Goal: Task Accomplishment & Management: Manage account settings

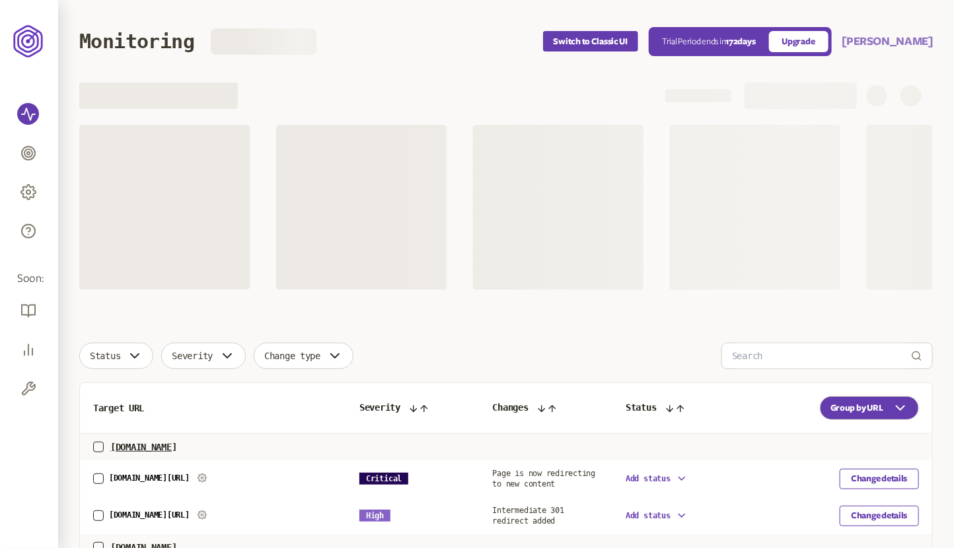
click at [902, 44] on button "[PERSON_NAME]" at bounding box center [887, 42] width 91 height 16
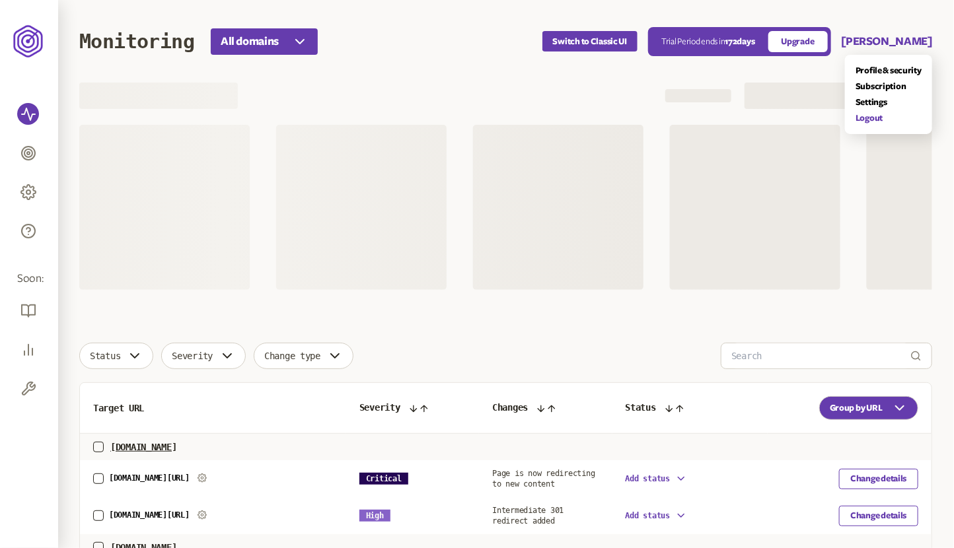
click at [870, 115] on link "Logout" at bounding box center [889, 118] width 66 height 11
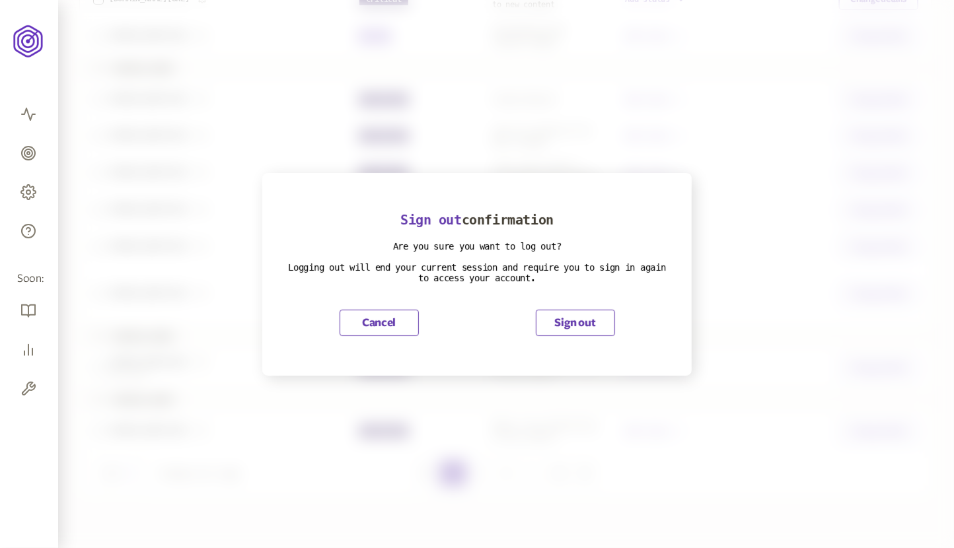
scroll to position [503, 0]
click at [580, 318] on button "Sign out" at bounding box center [575, 323] width 79 height 26
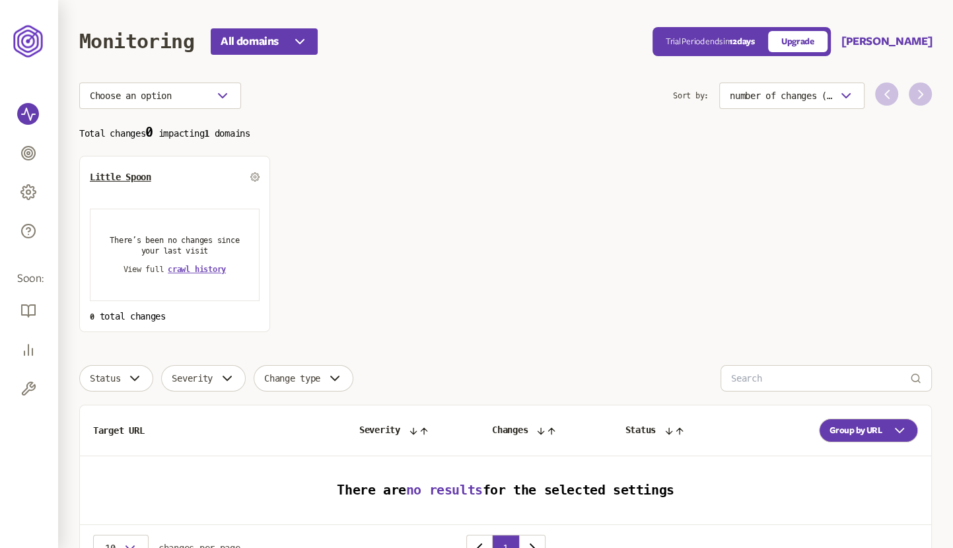
scroll to position [75, 0]
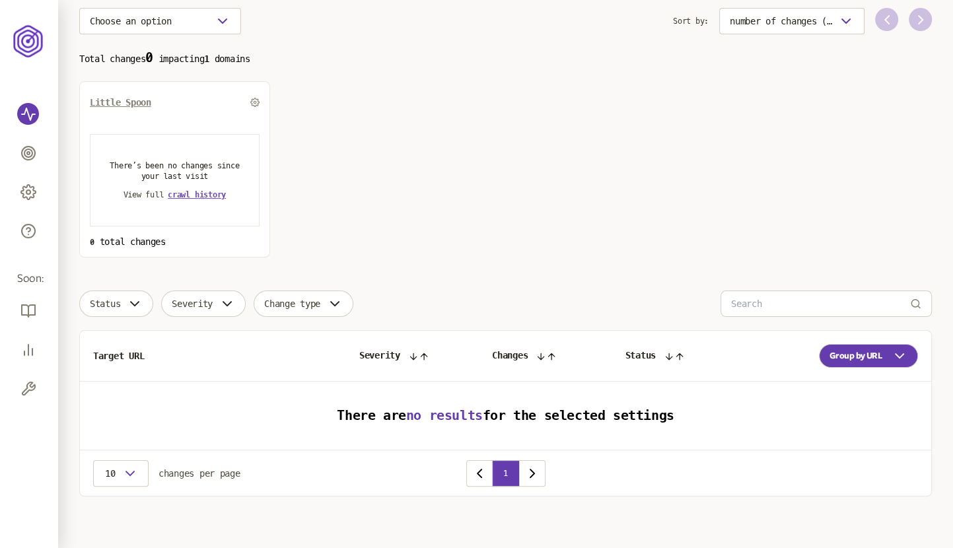
click at [136, 97] on span "Little Spoon" at bounding box center [120, 102] width 61 height 11
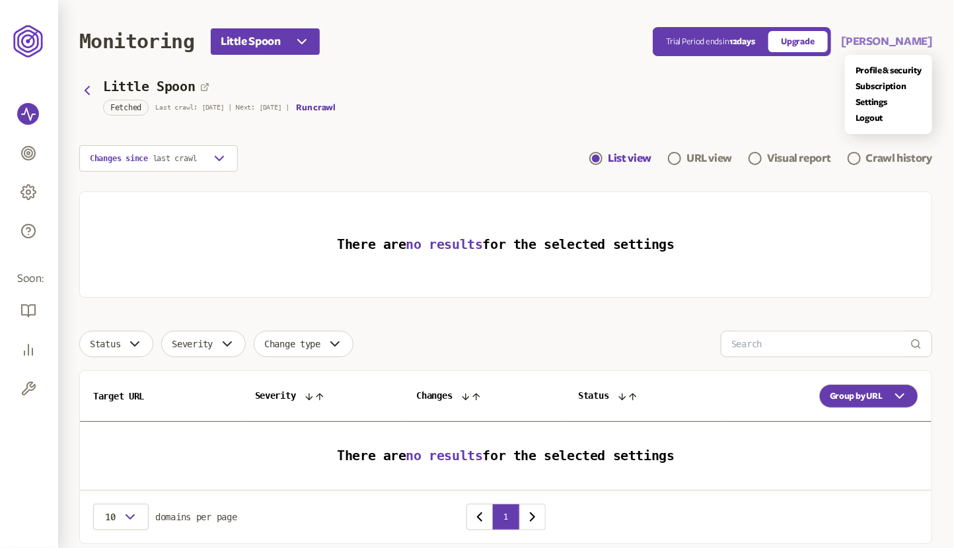
click at [882, 40] on button "[PERSON_NAME]" at bounding box center [887, 42] width 91 height 16
click at [282, 48] on header "Monitoring Little Spoon Trial Period ends [DATE] Upgrade [PERSON_NAME] Profile …" at bounding box center [505, 41] width 853 height 83
click at [293, 44] on button "Little Spoon" at bounding box center [265, 41] width 109 height 26
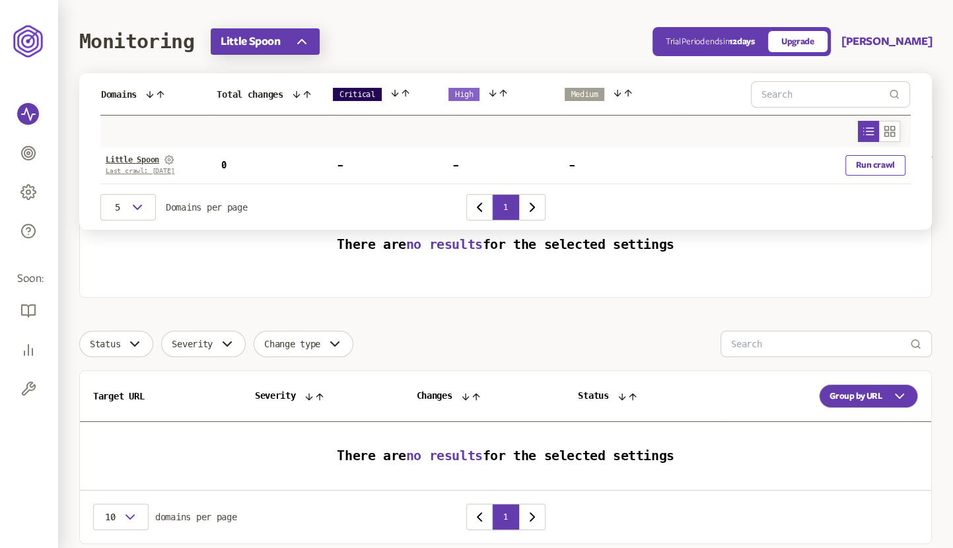
click at [293, 44] on button "Little Spoon" at bounding box center [265, 41] width 109 height 26
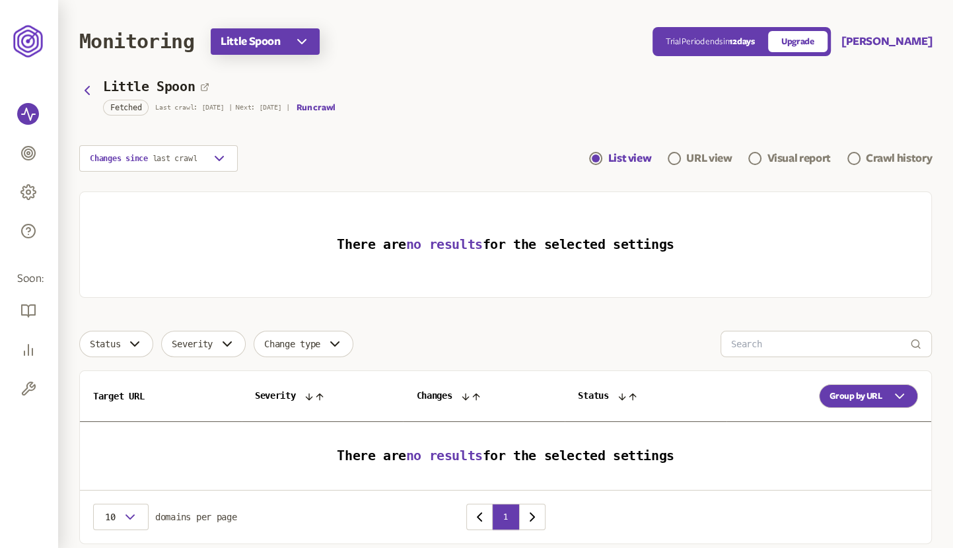
click at [293, 44] on button "Little Spoon" at bounding box center [265, 41] width 109 height 26
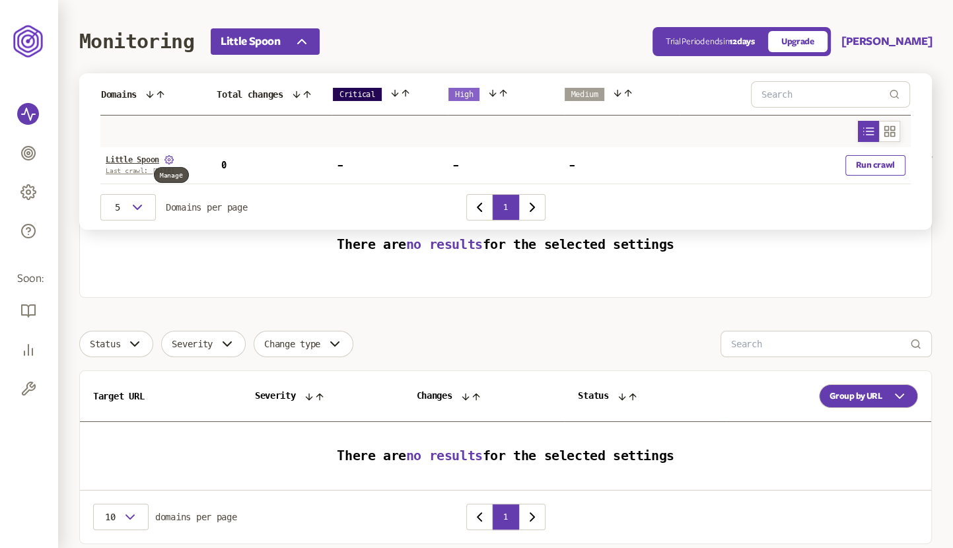
click at [170, 158] on icon at bounding box center [169, 159] width 9 height 9
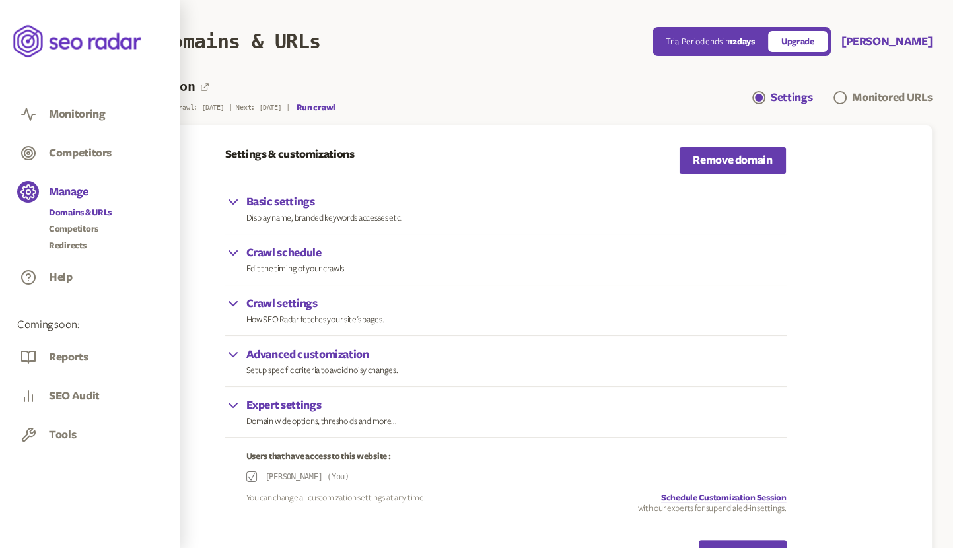
click at [81, 213] on link "Domains & URLs" at bounding box center [80, 212] width 63 height 13
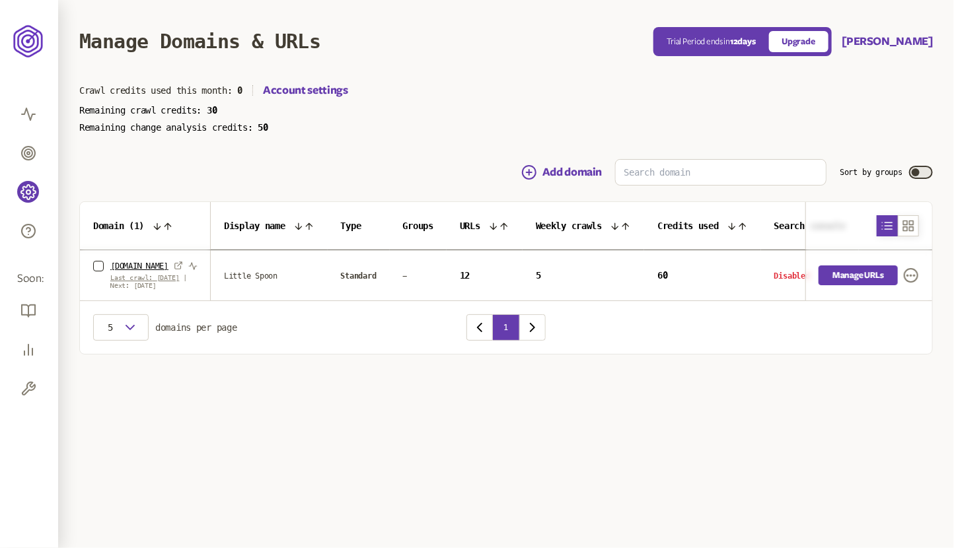
click at [841, 274] on link "Manage URLs" at bounding box center [858, 276] width 79 height 20
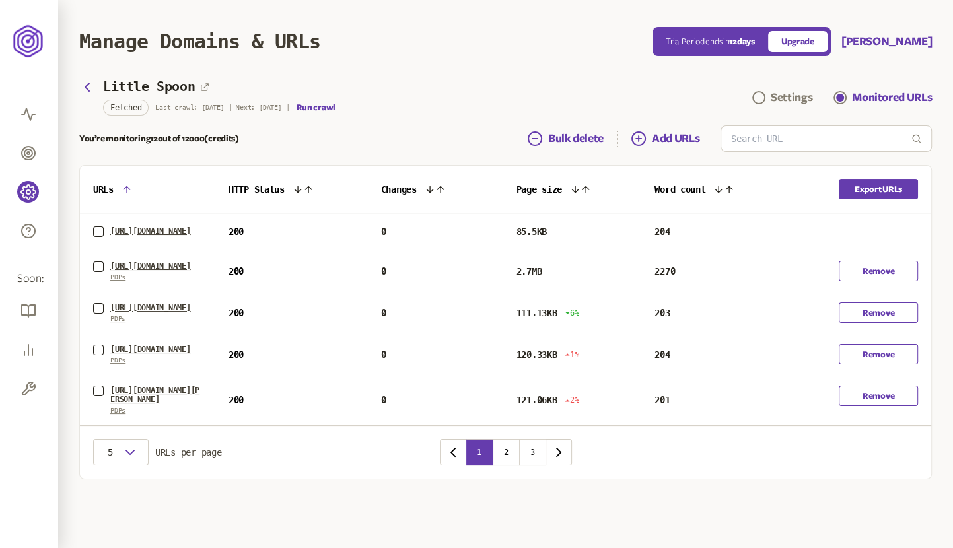
scroll to position [75, 0]
click at [506, 466] on button "2" at bounding box center [506, 452] width 26 height 26
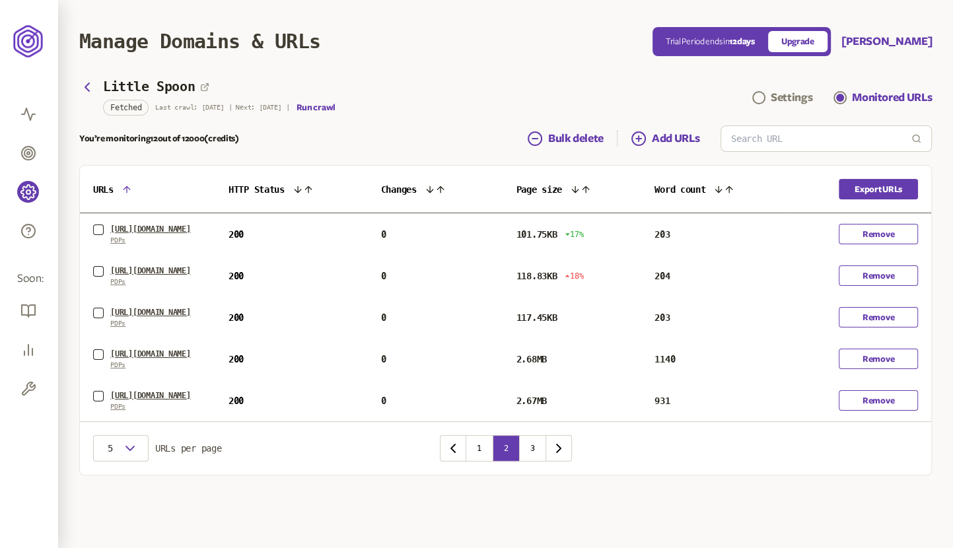
scroll to position [114, 0]
click at [531, 462] on button "3" at bounding box center [532, 448] width 26 height 26
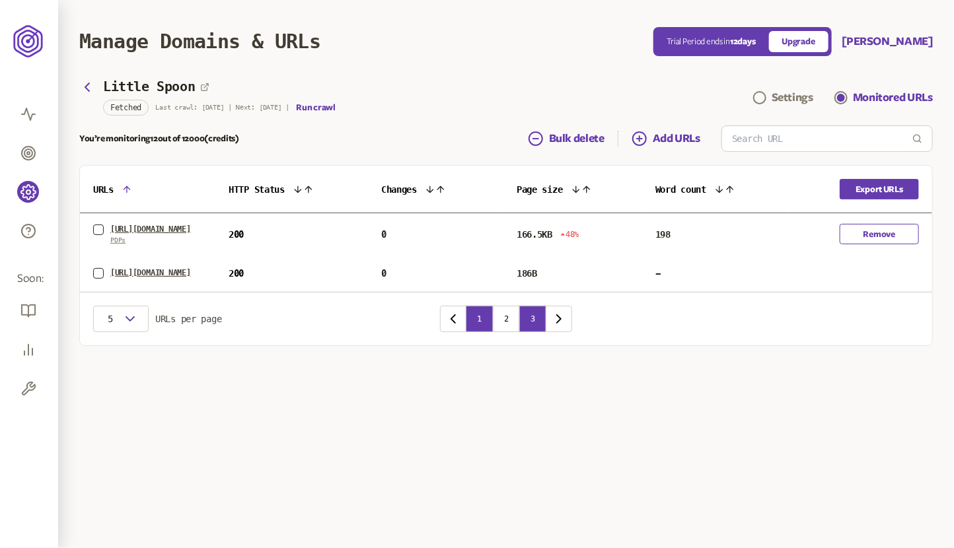
click at [474, 332] on button "1" at bounding box center [479, 319] width 26 height 26
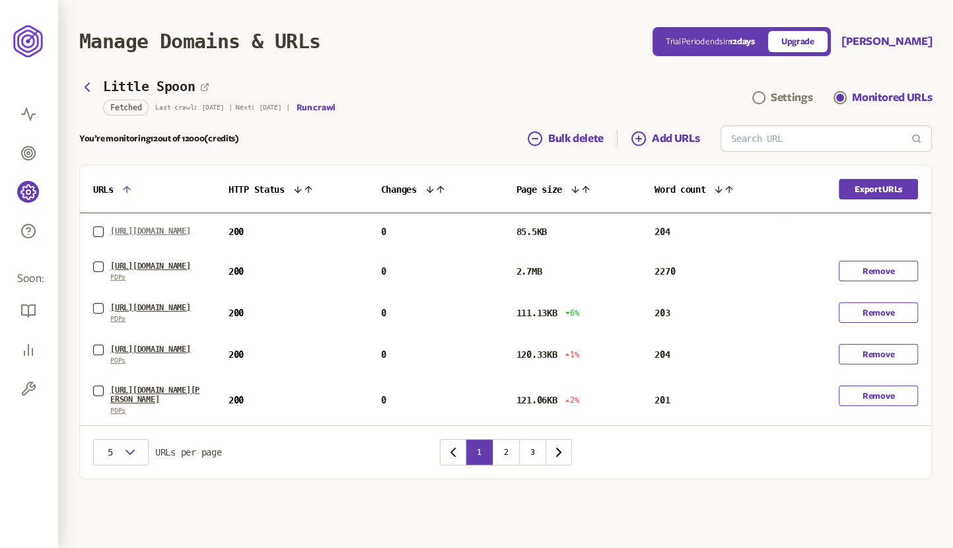
click at [157, 227] on link "[URL][DOMAIN_NAME]" at bounding box center [150, 232] width 81 height 11
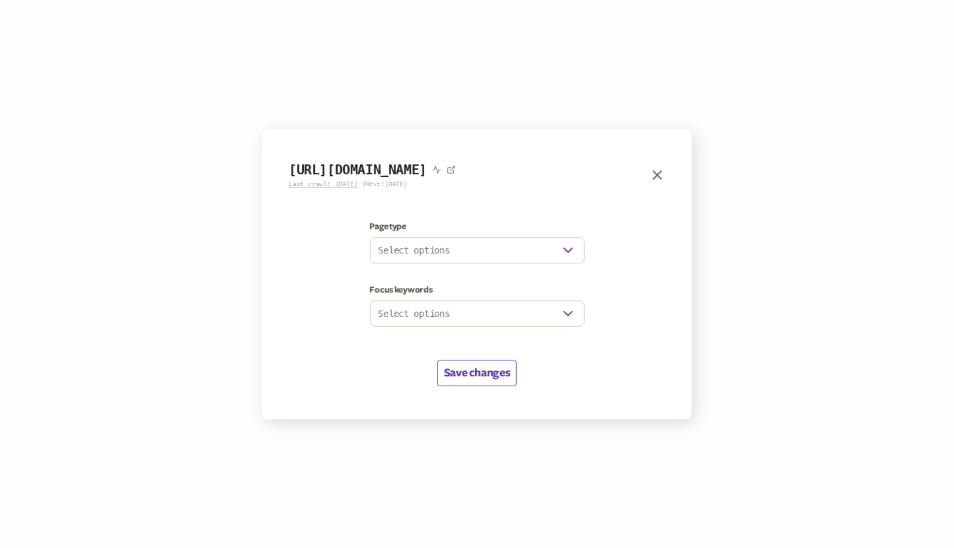
click at [657, 175] on icon "button" at bounding box center [657, 175] width 8 height 8
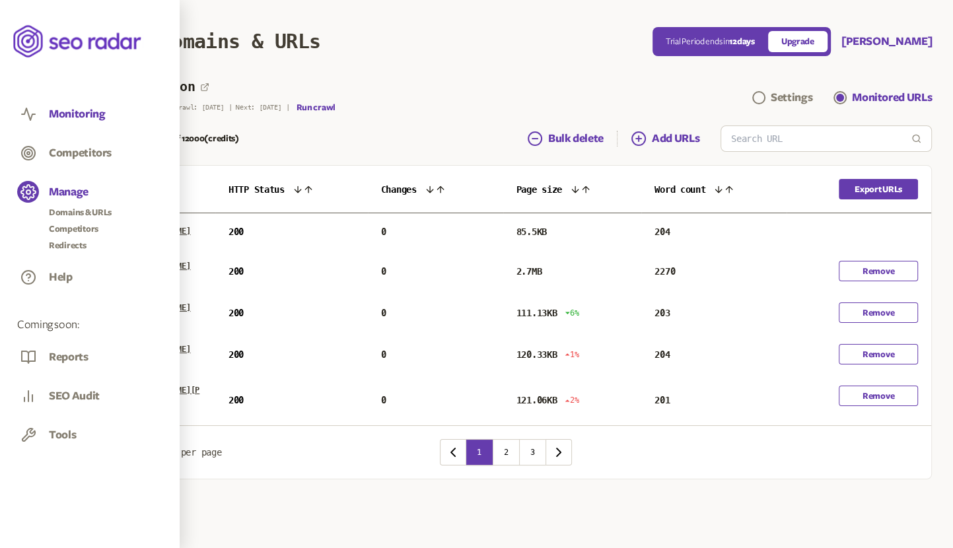
click at [67, 117] on button "Monitoring" at bounding box center [77, 114] width 56 height 15
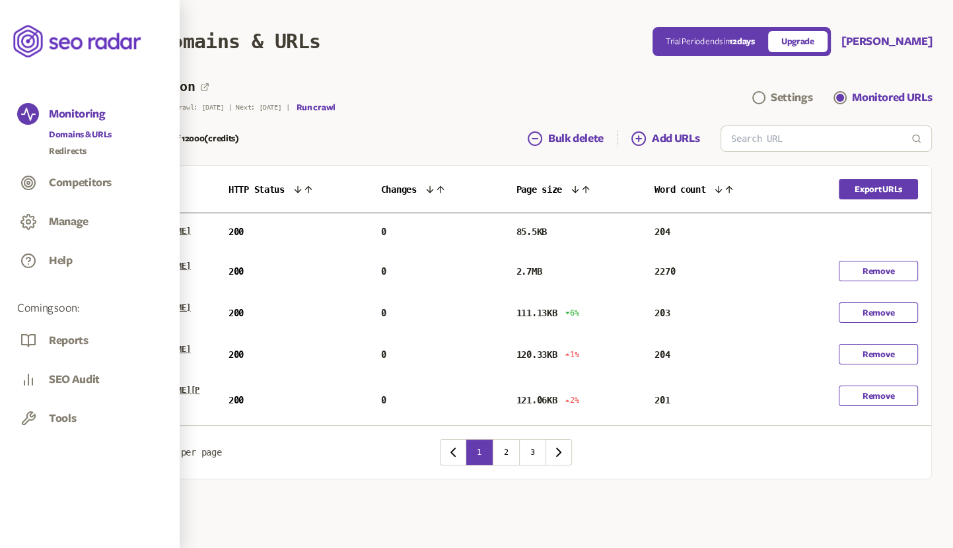
click at [81, 129] on link "Domains & URLs" at bounding box center [80, 134] width 63 height 13
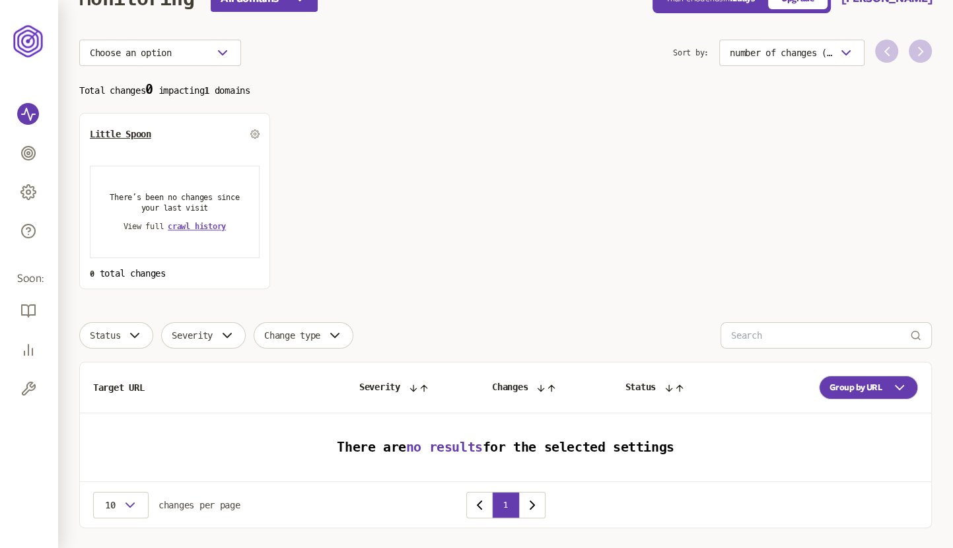
scroll to position [75, 0]
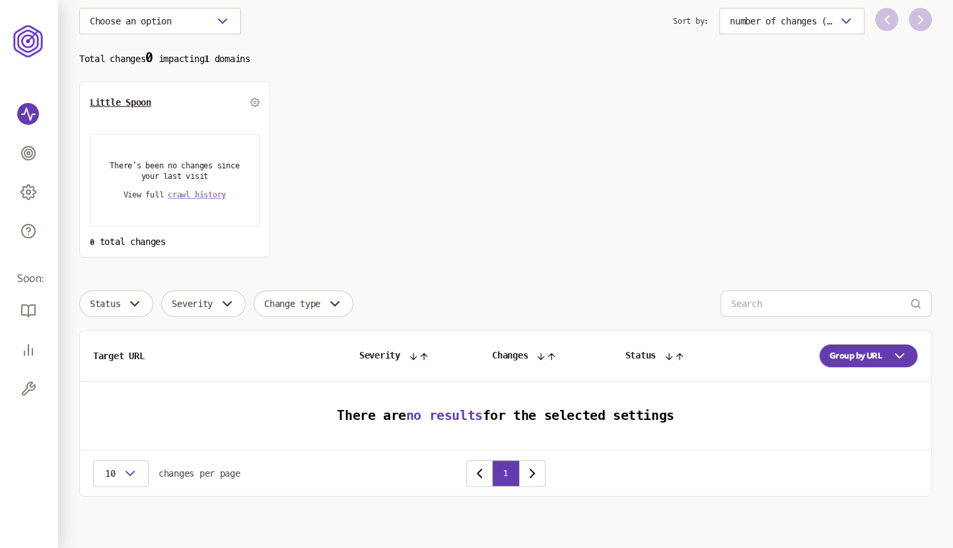
click at [203, 192] on span "crawl history" at bounding box center [197, 194] width 58 height 9
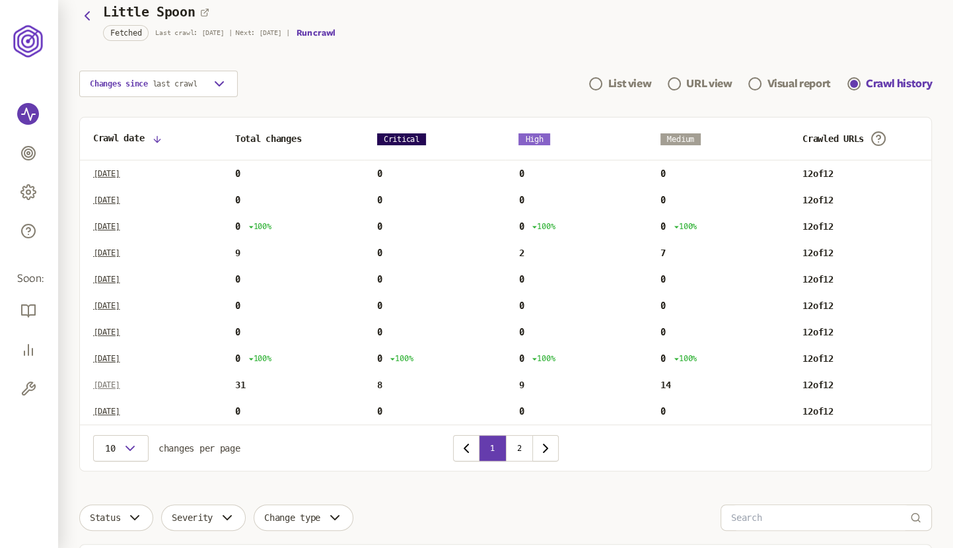
click at [120, 383] on p "[DATE]" at bounding box center [106, 385] width 27 height 11
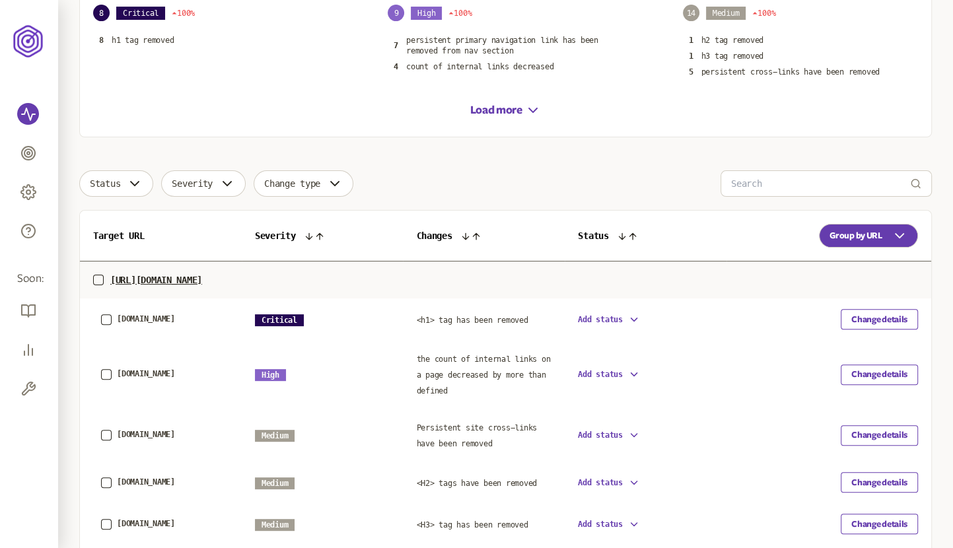
scroll to position [244, 0]
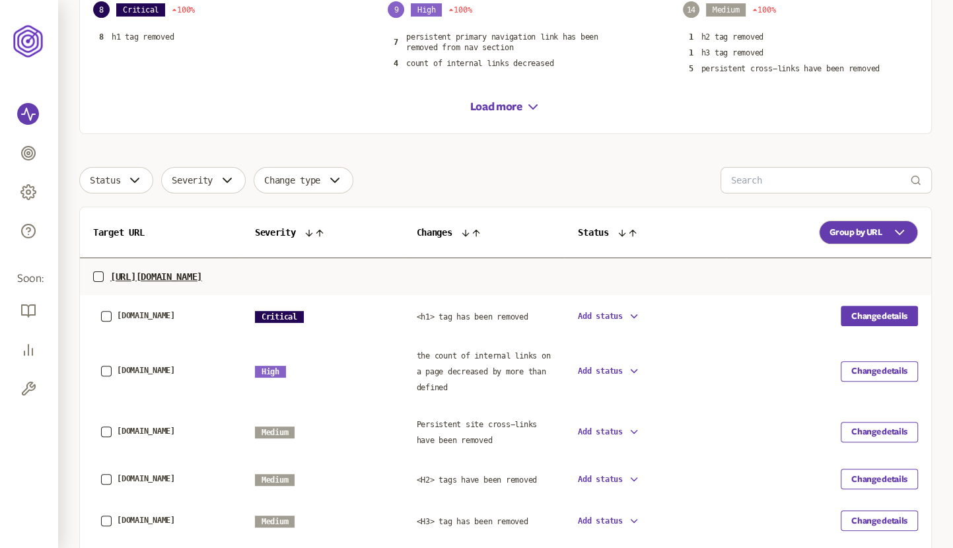
click at [904, 318] on button "Change details" at bounding box center [879, 316] width 77 height 20
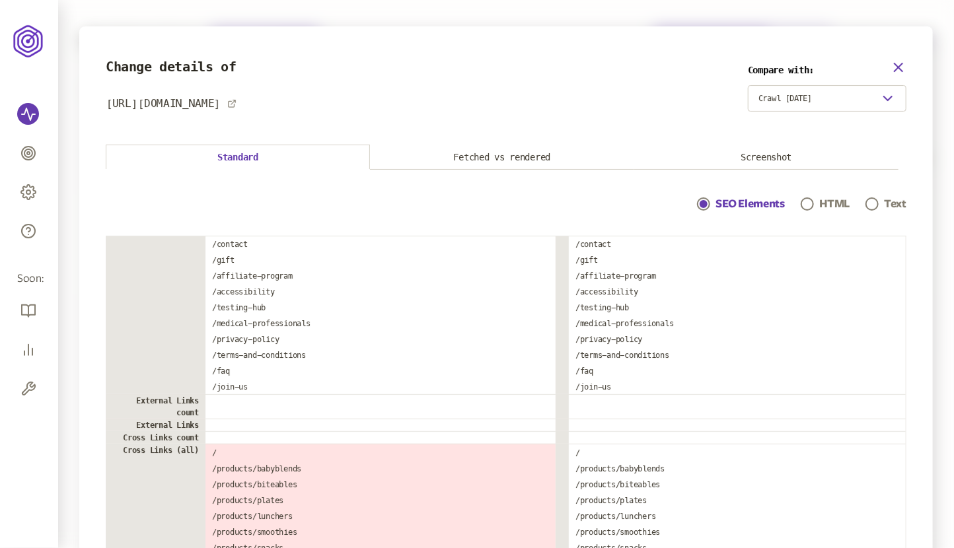
click at [897, 65] on icon "button" at bounding box center [899, 67] width 16 height 16
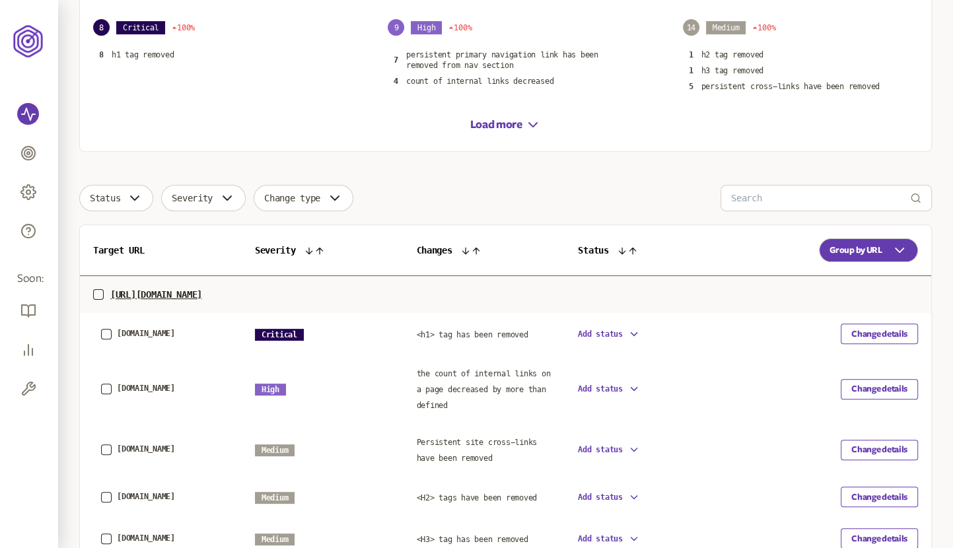
scroll to position [231, 0]
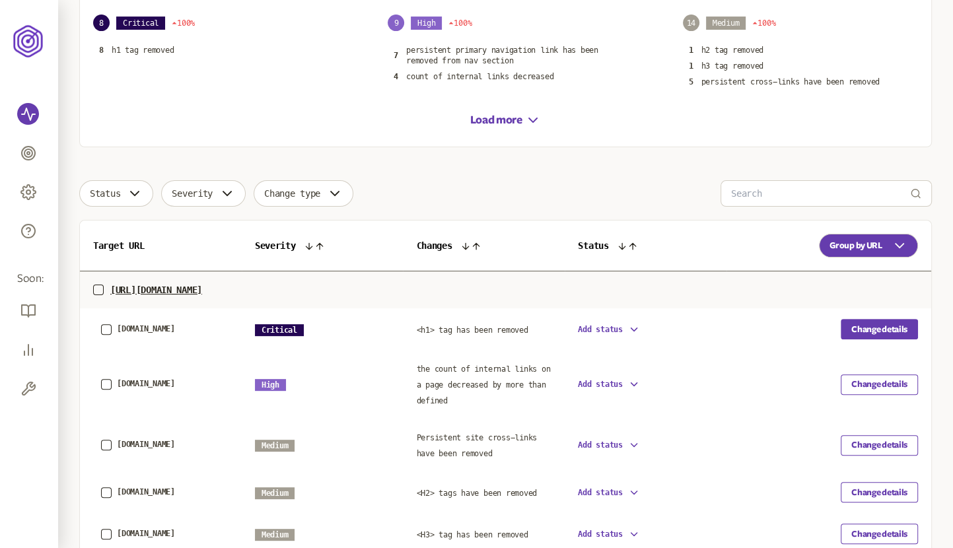
click at [854, 323] on button "Change details" at bounding box center [879, 329] width 77 height 20
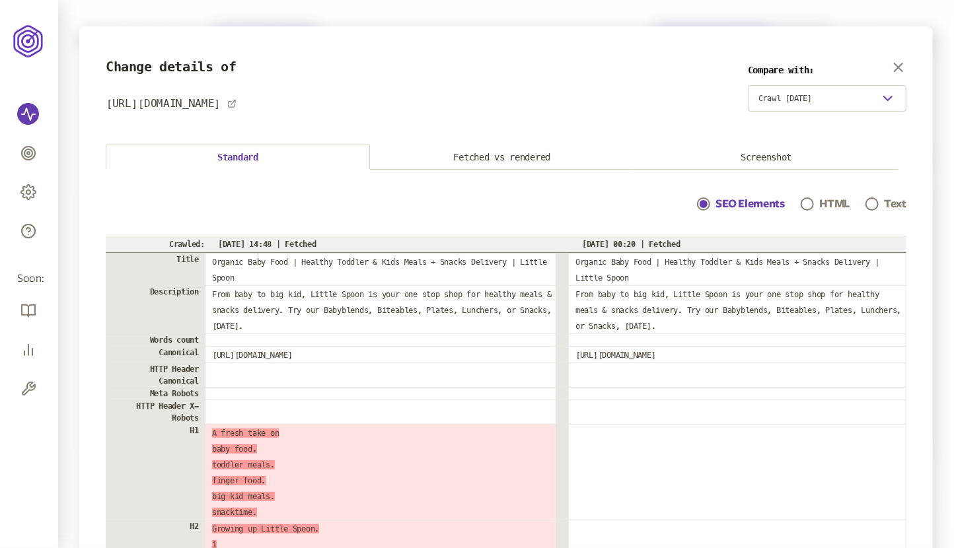
click at [764, 151] on button "Screenshot" at bounding box center [766, 157] width 264 height 24
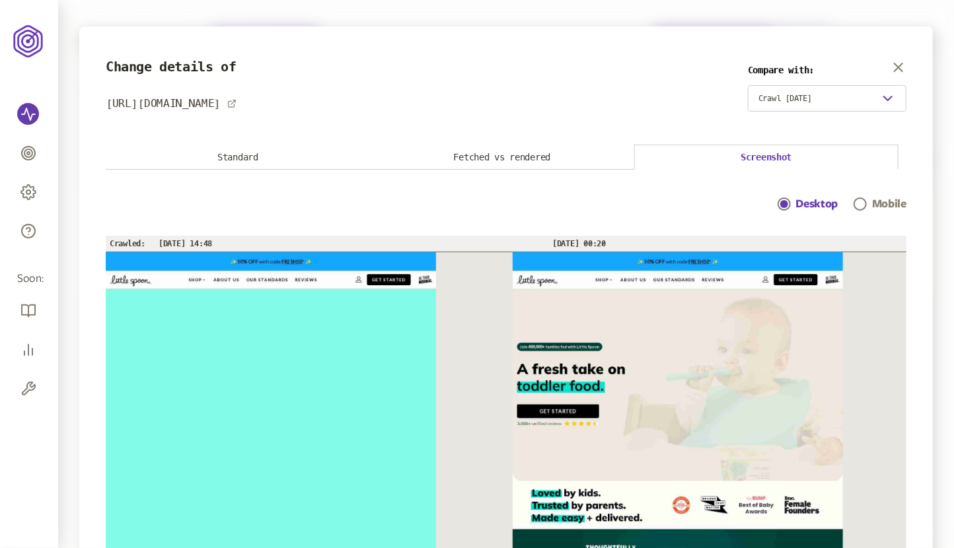
click at [865, 209] on div "Mobile" at bounding box center [880, 204] width 53 height 16
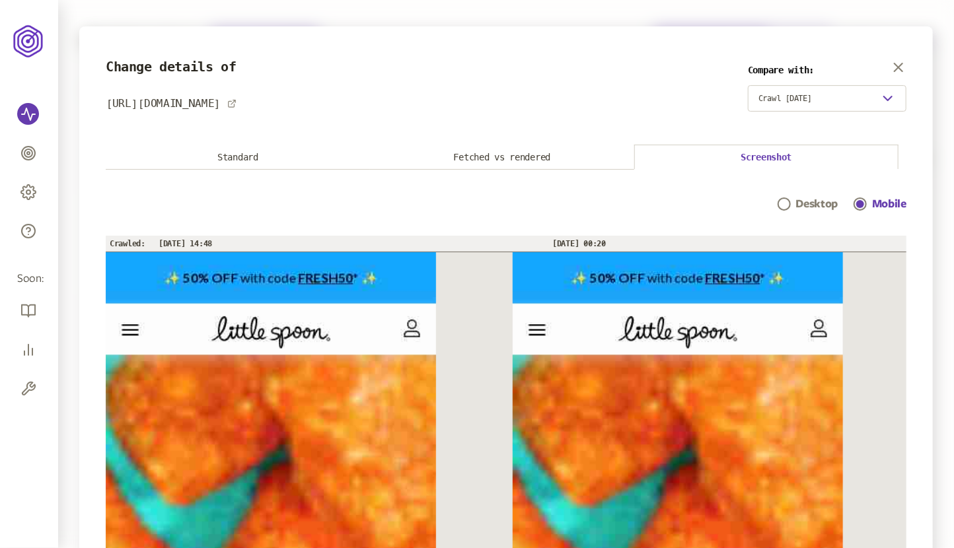
click at [548, 160] on button "Fetched vs rendered" at bounding box center [502, 157] width 264 height 24
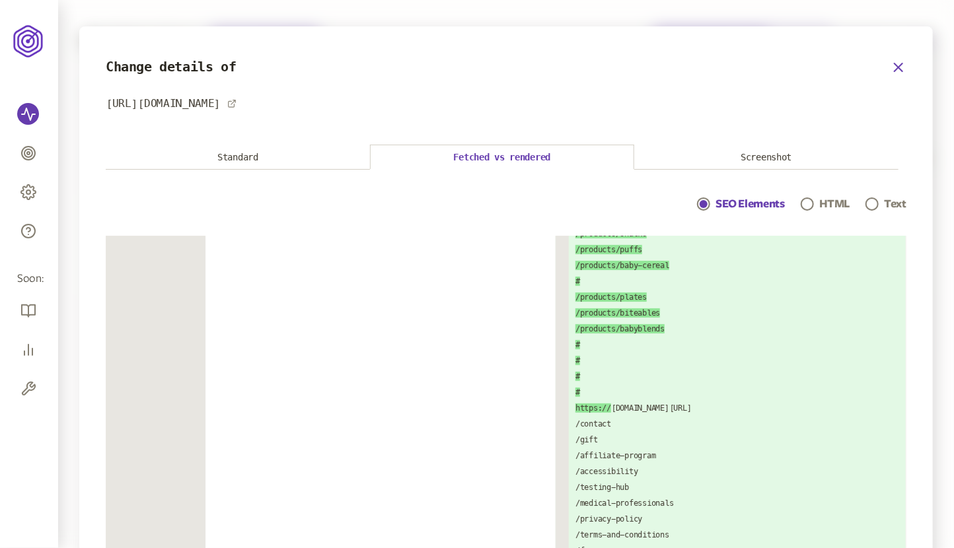
click at [897, 61] on icon "button" at bounding box center [899, 67] width 16 height 16
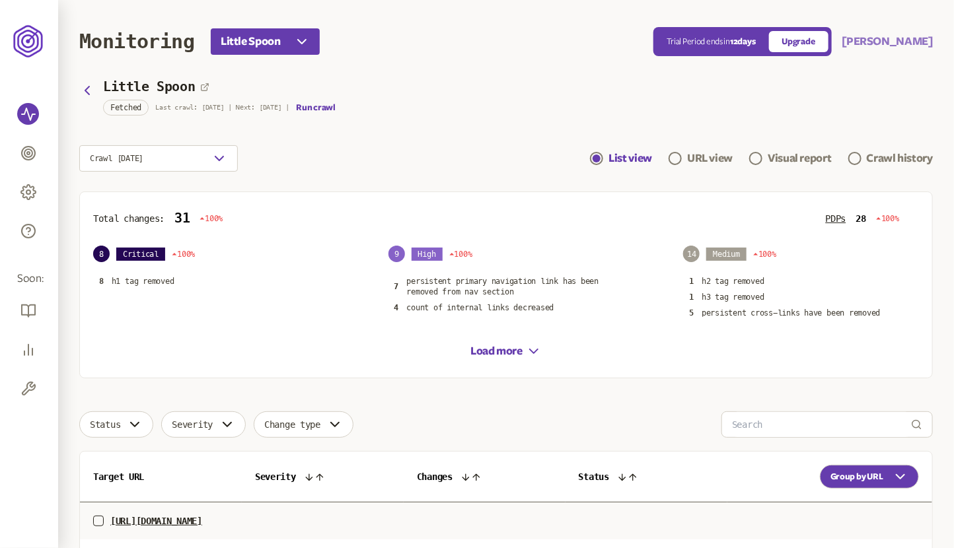
click at [879, 38] on button "[PERSON_NAME]" at bounding box center [887, 42] width 91 height 16
click at [866, 119] on link "Logout" at bounding box center [889, 118] width 66 height 11
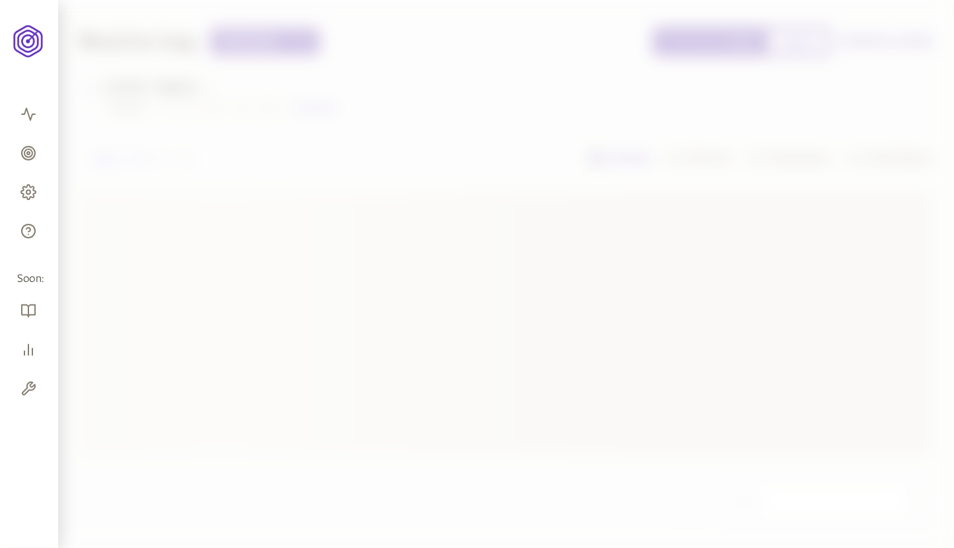
scroll to position [18, 0]
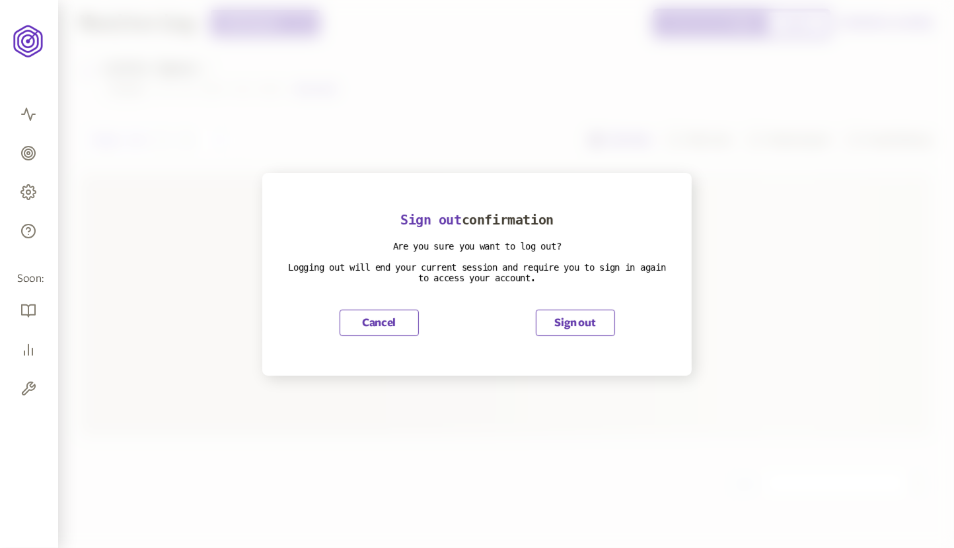
click at [570, 326] on button "Sign out" at bounding box center [575, 323] width 79 height 26
